Goal: Task Accomplishment & Management: Complete application form

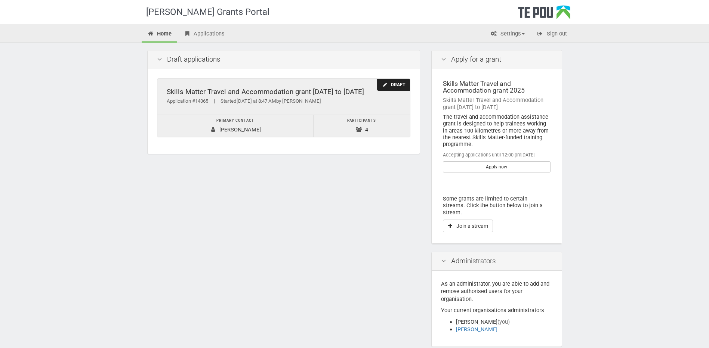
click at [276, 130] on td "Primary contact [PERSON_NAME]" at bounding box center [235, 126] width 156 height 22
click at [276, 130] on td "Primary contact Jane Simperingham" at bounding box center [235, 126] width 156 height 22
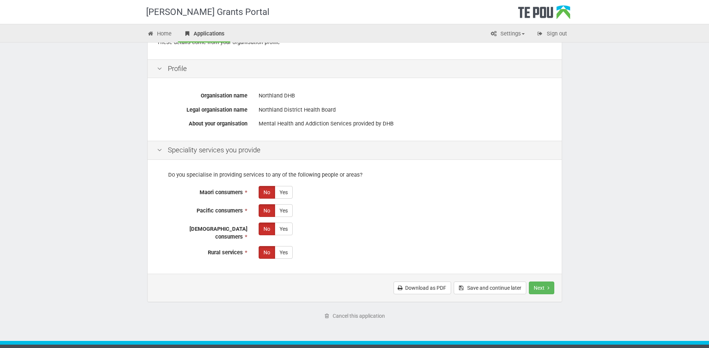
scroll to position [93, 0]
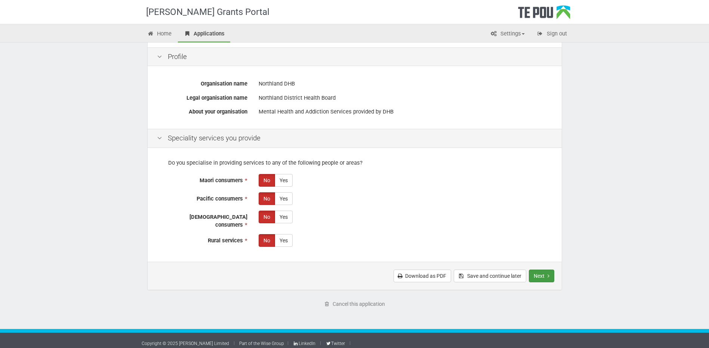
click at [540, 270] on button "Next" at bounding box center [541, 276] width 25 height 13
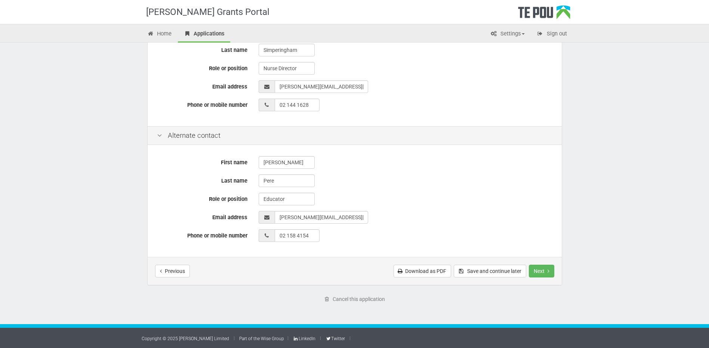
scroll to position [188, 0]
click at [535, 271] on button "Next" at bounding box center [541, 271] width 25 height 13
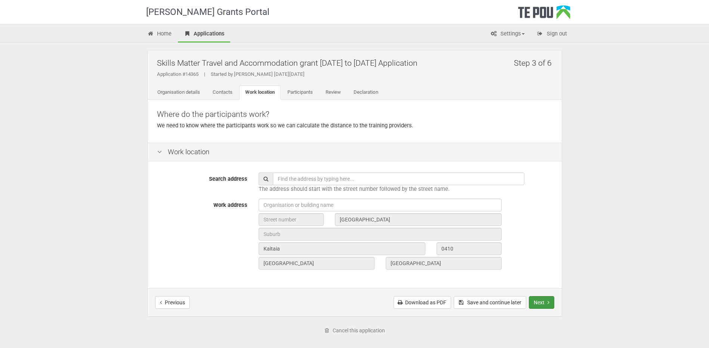
click at [541, 304] on button "Next" at bounding box center [541, 302] width 25 height 13
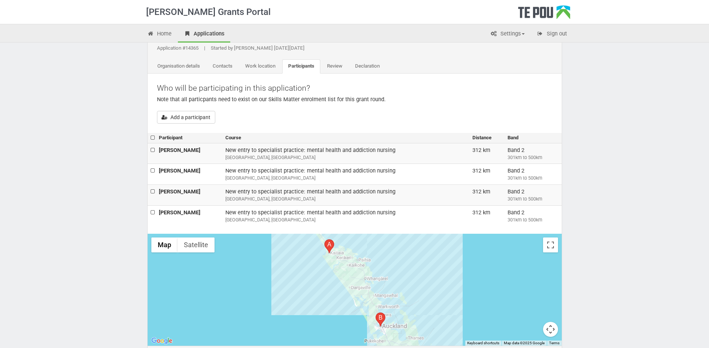
scroll to position [37, 0]
